Goal: Task Accomplishment & Management: Use online tool/utility

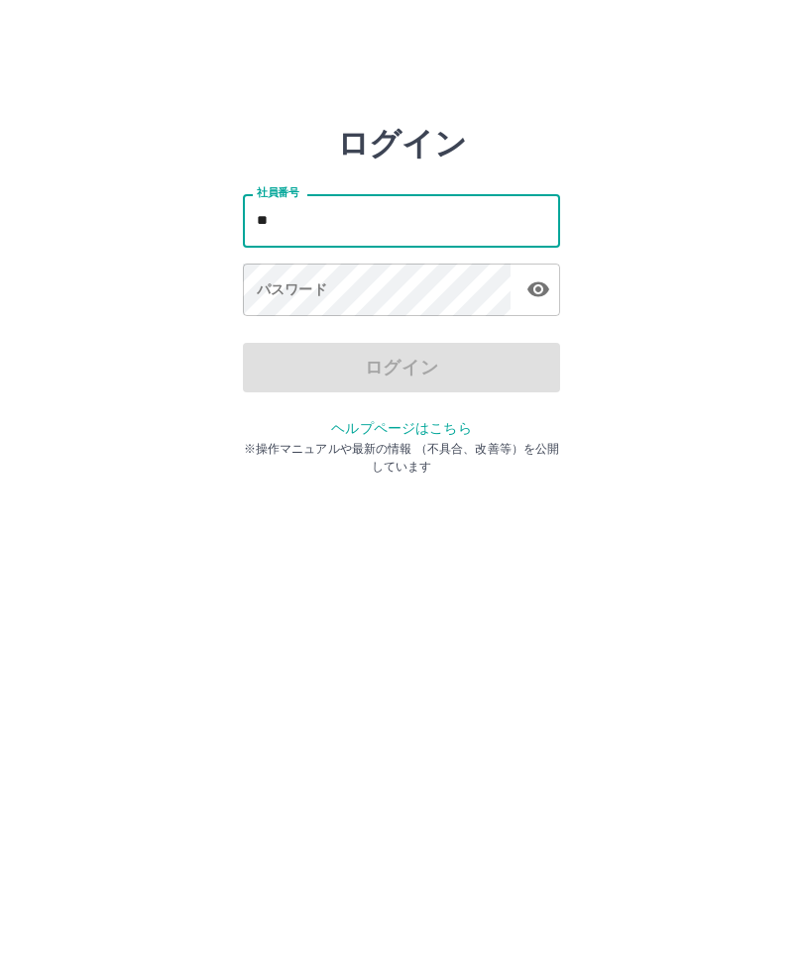
type input "*"
type input "*******"
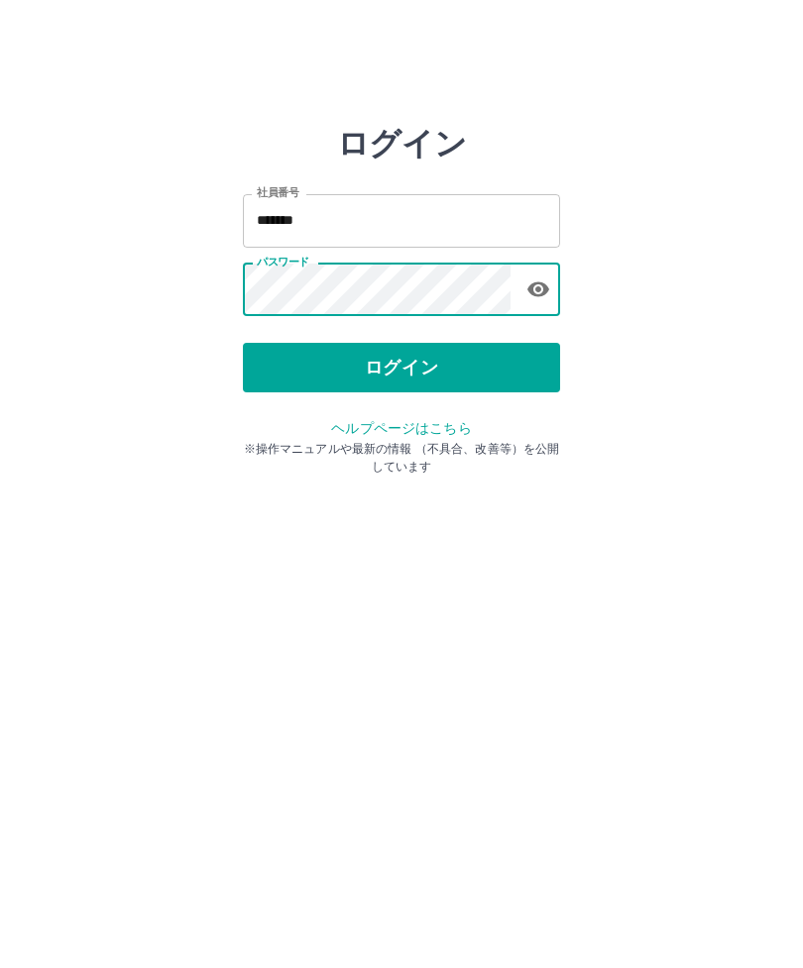
click at [482, 367] on button "ログイン" at bounding box center [401, 368] width 317 height 50
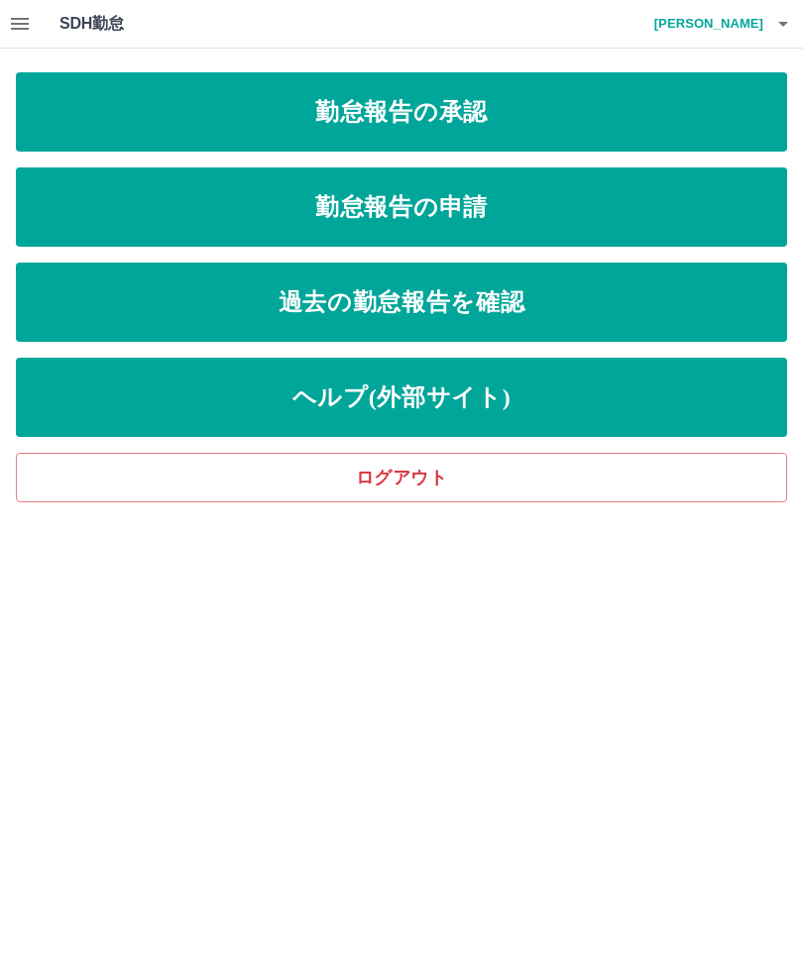
click at [20, 23] on icon "button" at bounding box center [20, 24] width 18 height 12
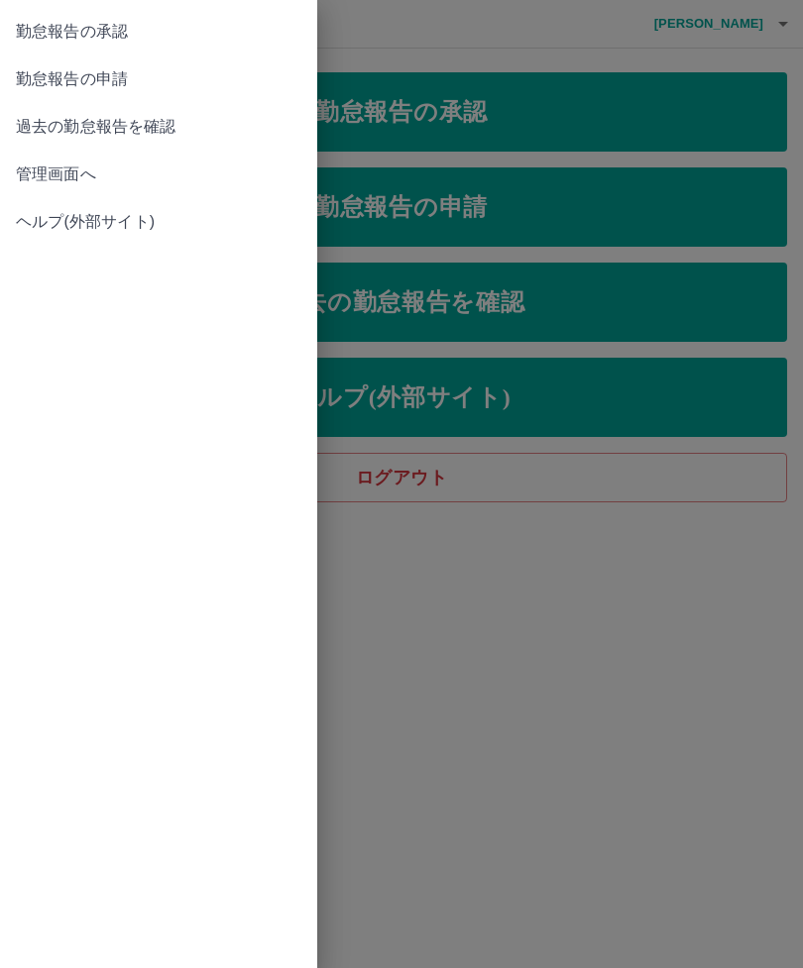
click at [93, 172] on span "管理画面へ" at bounding box center [158, 175] width 285 height 24
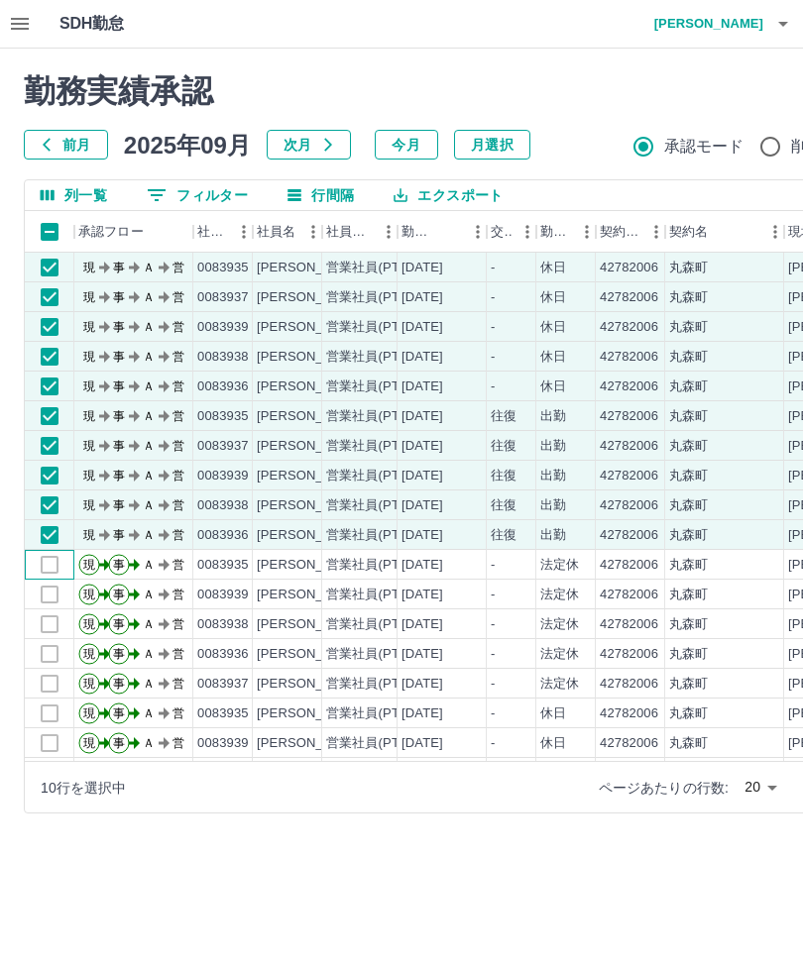
click at [40, 559] on div at bounding box center [50, 565] width 50 height 30
click at [41, 564] on div at bounding box center [50, 565] width 50 height 30
click at [41, 558] on div at bounding box center [50, 565] width 50 height 30
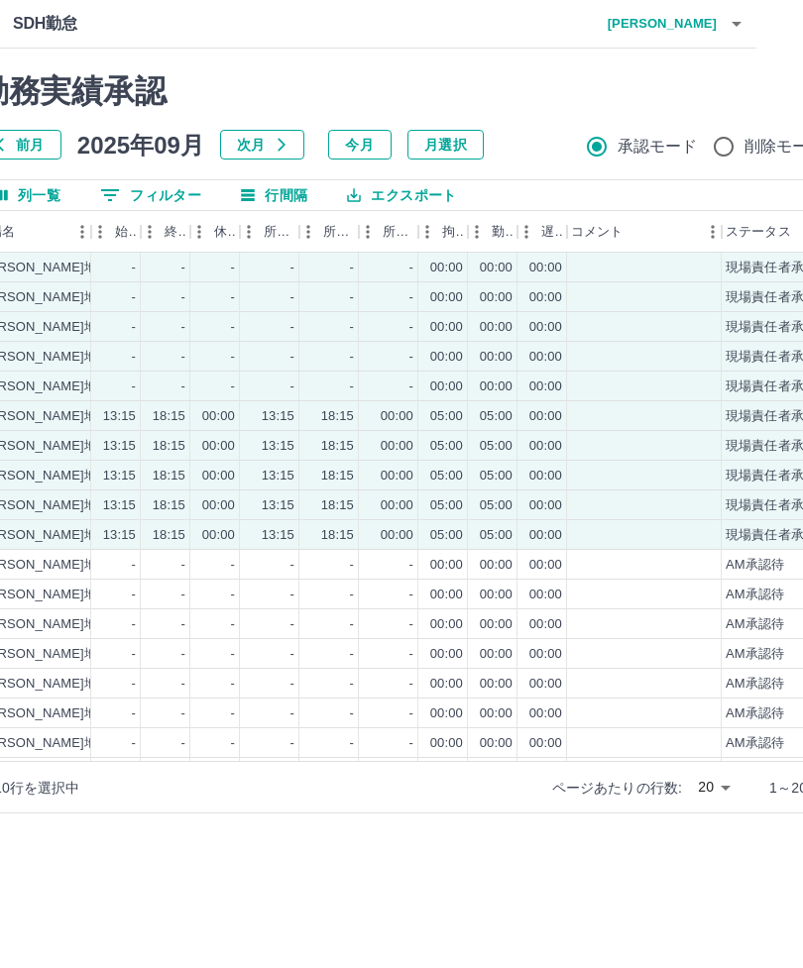
scroll to position [0, 212]
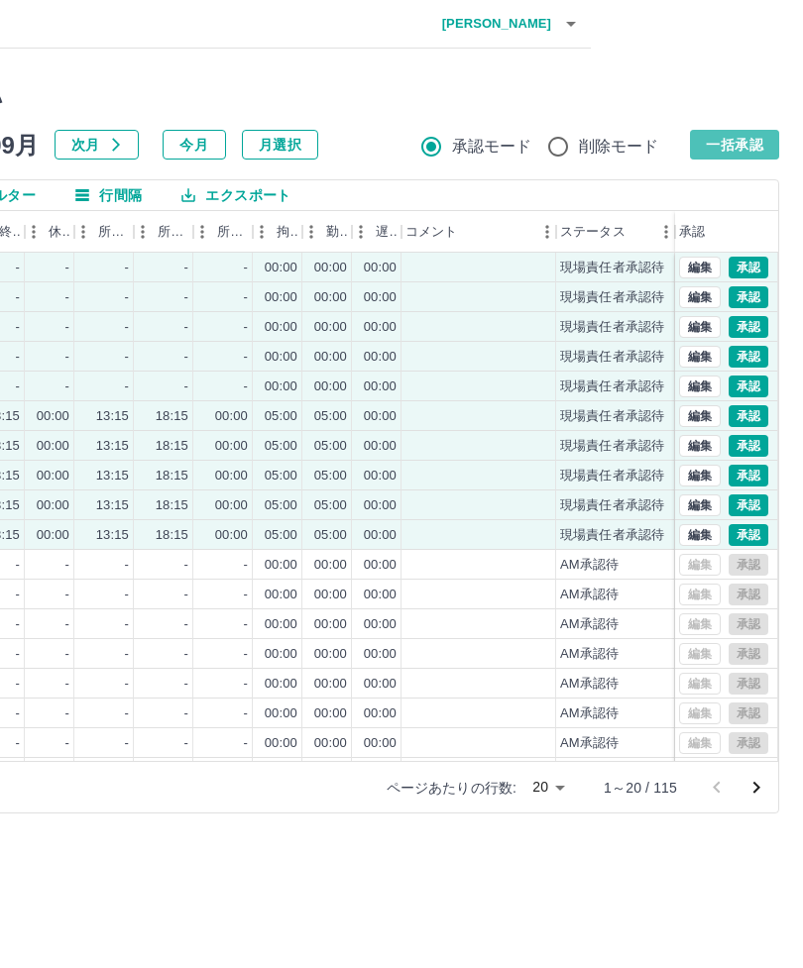
click at [693, 135] on button "一括承認" at bounding box center [734, 145] width 89 height 30
